Goal: Task Accomplishment & Management: Manage account settings

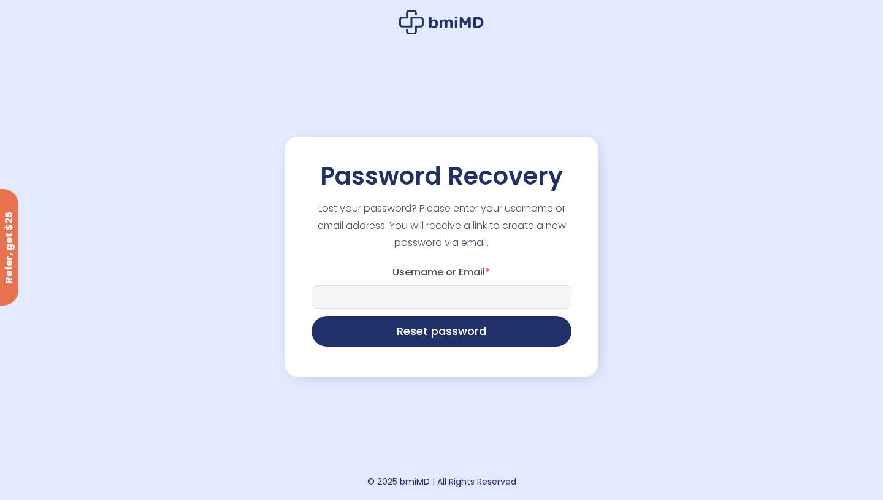
click at [461, 290] on input "Username or Email *" at bounding box center [442, 296] width 260 height 23
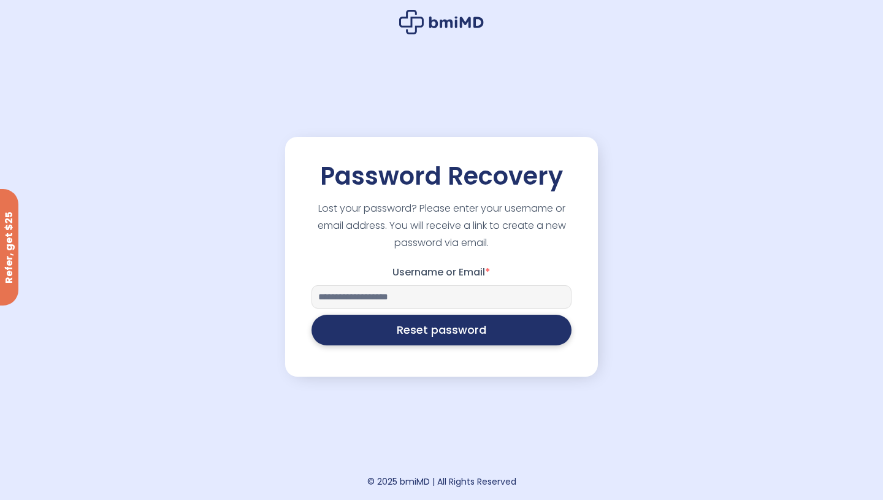
type input "**********"
click at [464, 334] on button "Reset password" at bounding box center [442, 330] width 260 height 31
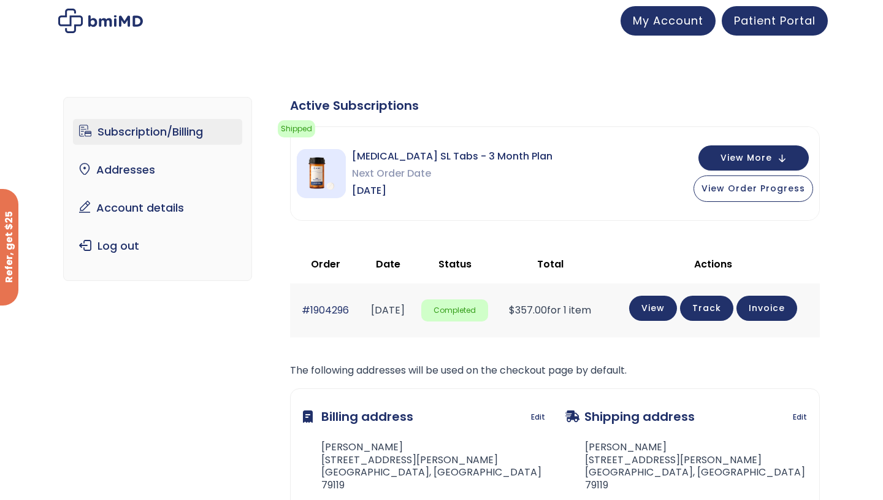
click at [101, 25] on img at bounding box center [100, 21] width 85 height 25
